Goal: Task Accomplishment & Management: Use online tool/utility

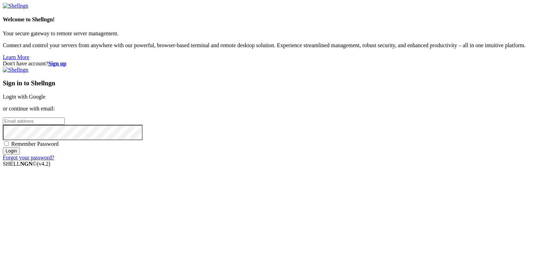
click at [45, 95] on link "Login with Google" at bounding box center [24, 97] width 43 height 6
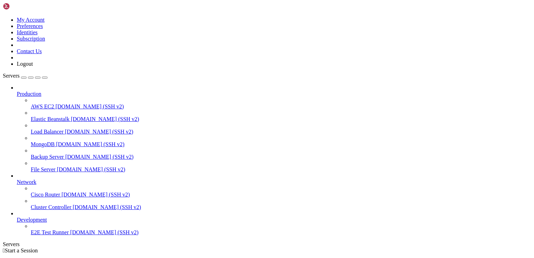
click at [27, 76] on button "button" at bounding box center [24, 77] width 6 height 2
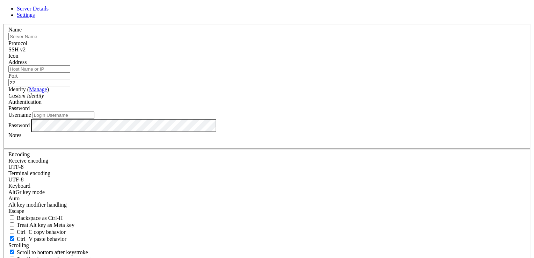
click at [70, 40] on input "text" at bounding box center [39, 36] width 62 height 7
type input "ubuntu"
type input "[TECHNICAL_ID]"
click at [94, 119] on input "Username" at bounding box center [63, 114] width 62 height 7
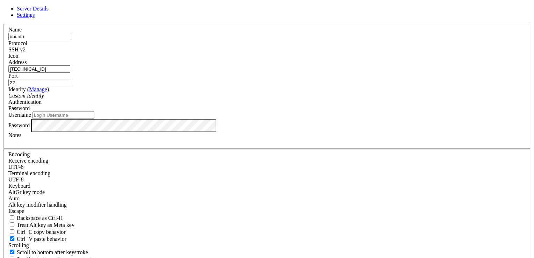
click at [94, 119] on input "Username" at bounding box center [63, 114] width 62 height 7
type input "ubuntu"
click at [94, 119] on input "ubuntu" at bounding box center [63, 114] width 62 height 7
click at [30, 128] on label "Password" at bounding box center [18, 125] width 21 height 6
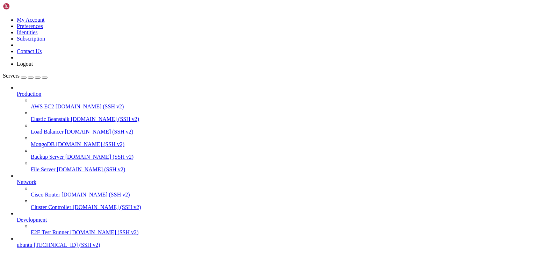
scroll to position [24, 0]
click at [32, 242] on span "ubuntu" at bounding box center [24, 245] width 15 height 6
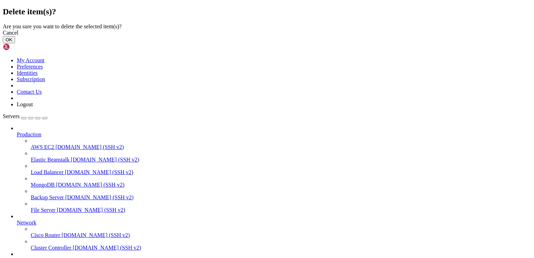
click at [15, 43] on button "OK" at bounding box center [9, 39] width 12 height 7
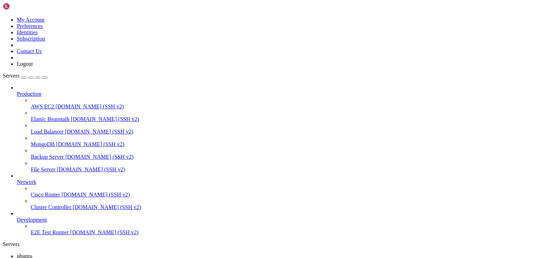
scroll to position [5, 0]
